Goal: Find specific page/section: Find specific page/section

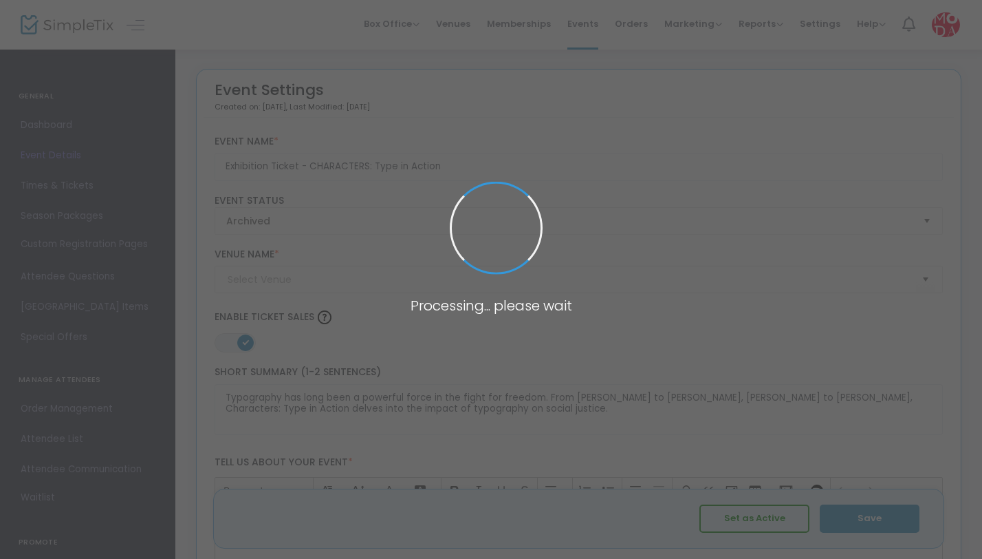
type input "Museum of Design Atlanta (MODA)"
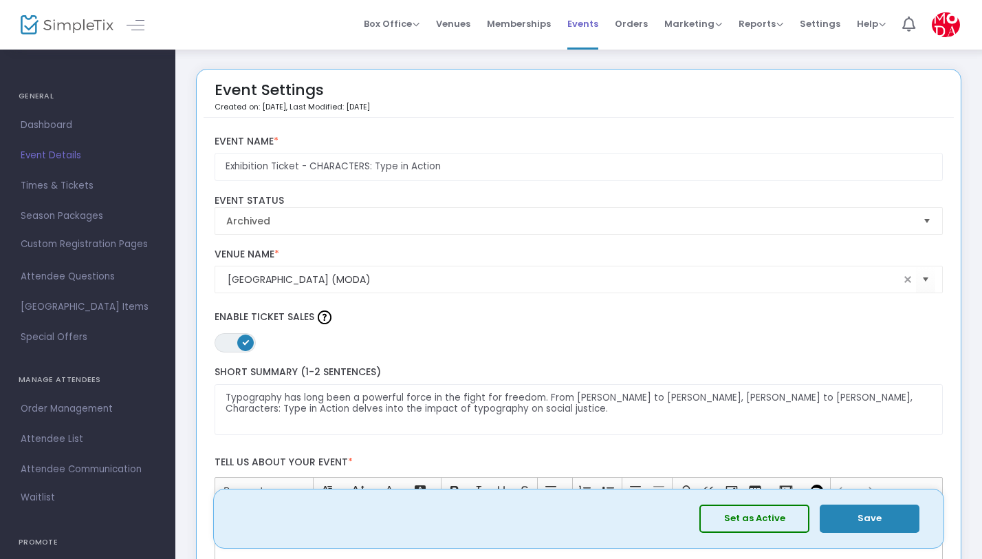
click at [581, 23] on span "Events" at bounding box center [583, 23] width 31 height 35
click at [580, 24] on span "Events" at bounding box center [583, 23] width 31 height 35
